Goal: Check status: Check status

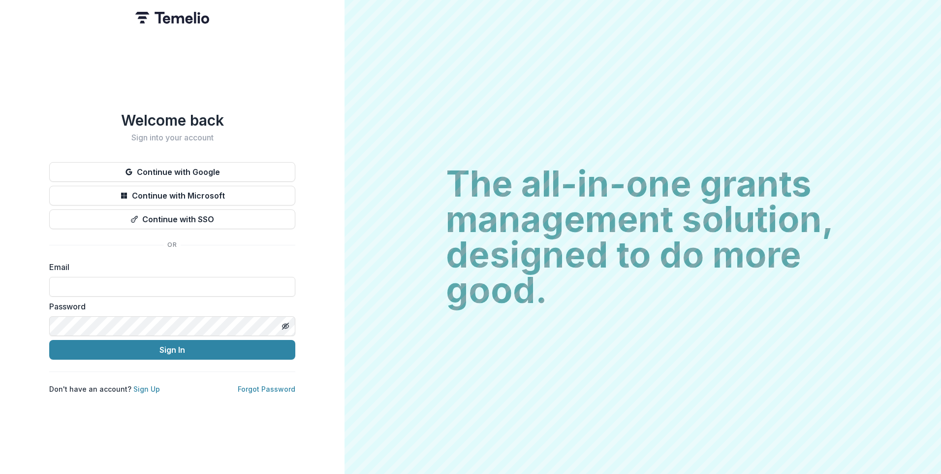
type input "**********"
click at [160, 349] on button "Sign In" at bounding box center [172, 350] width 246 height 20
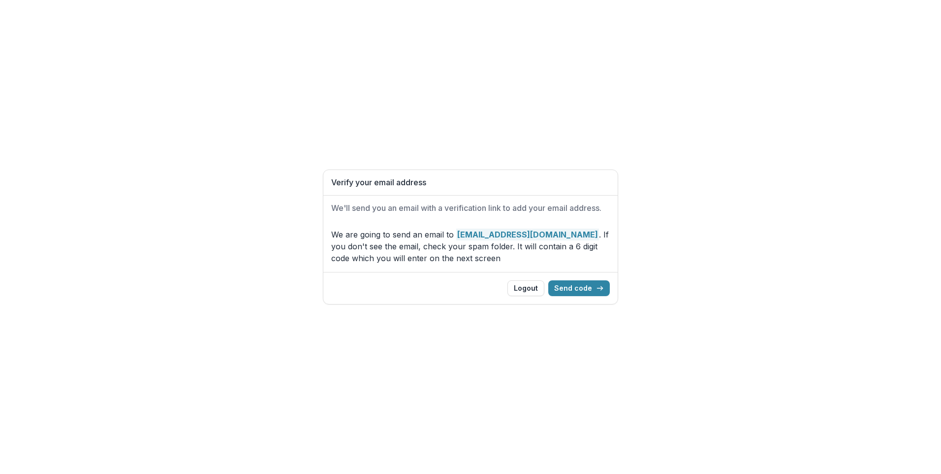
click at [573, 290] on button "Send code" at bounding box center [579, 288] width 62 height 16
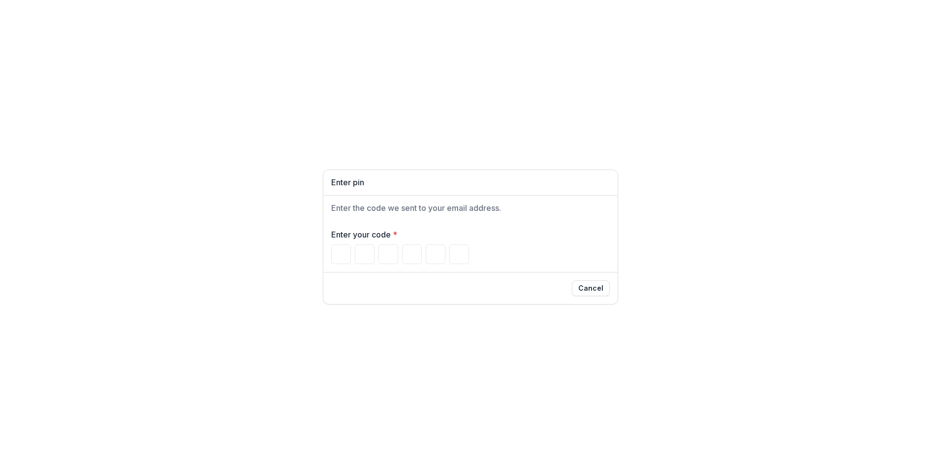
type input "*"
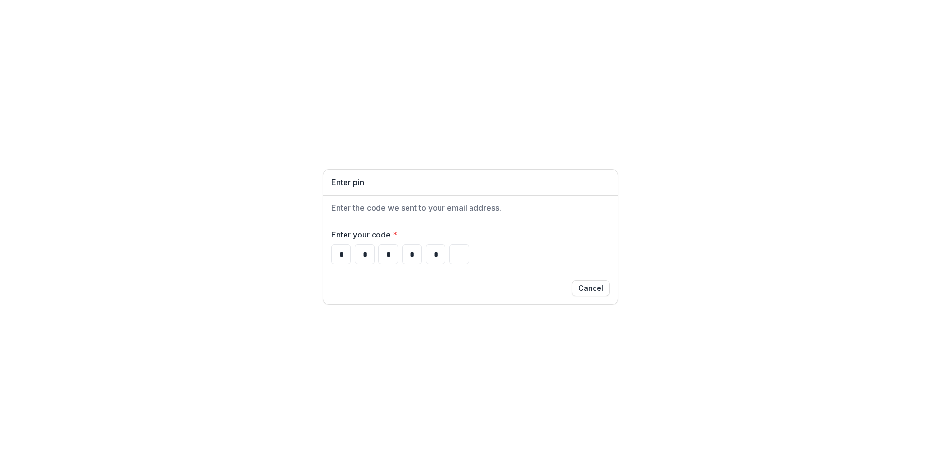
type input "*"
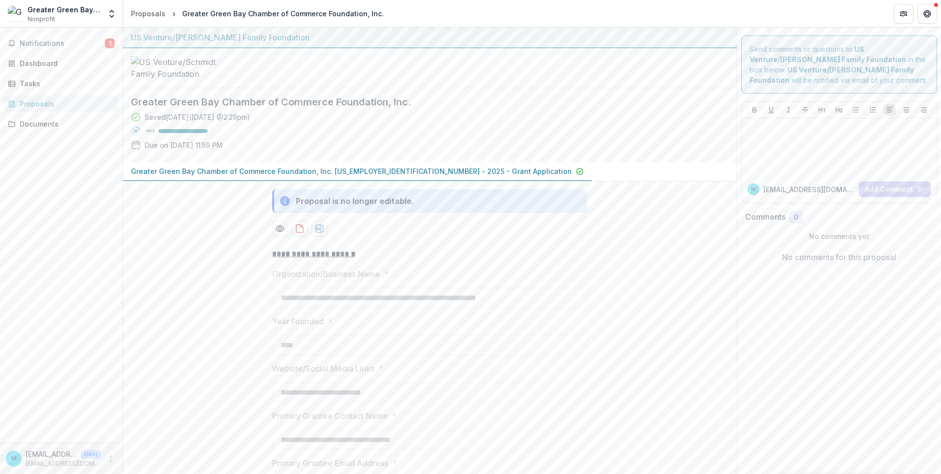
click at [891, 51] on strong "US Venture/[PERSON_NAME] Family Foundation" at bounding box center [828, 54] width 157 height 19
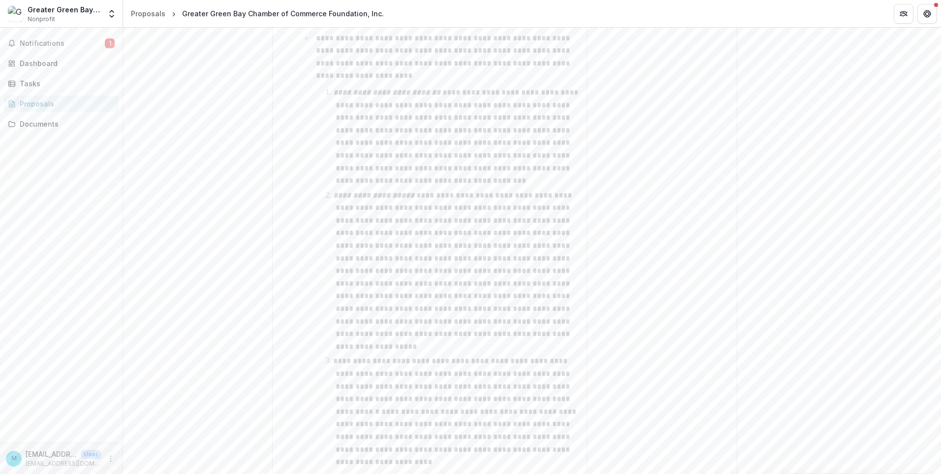
scroll to position [3942, 0]
